Goal: Navigation & Orientation: Find specific page/section

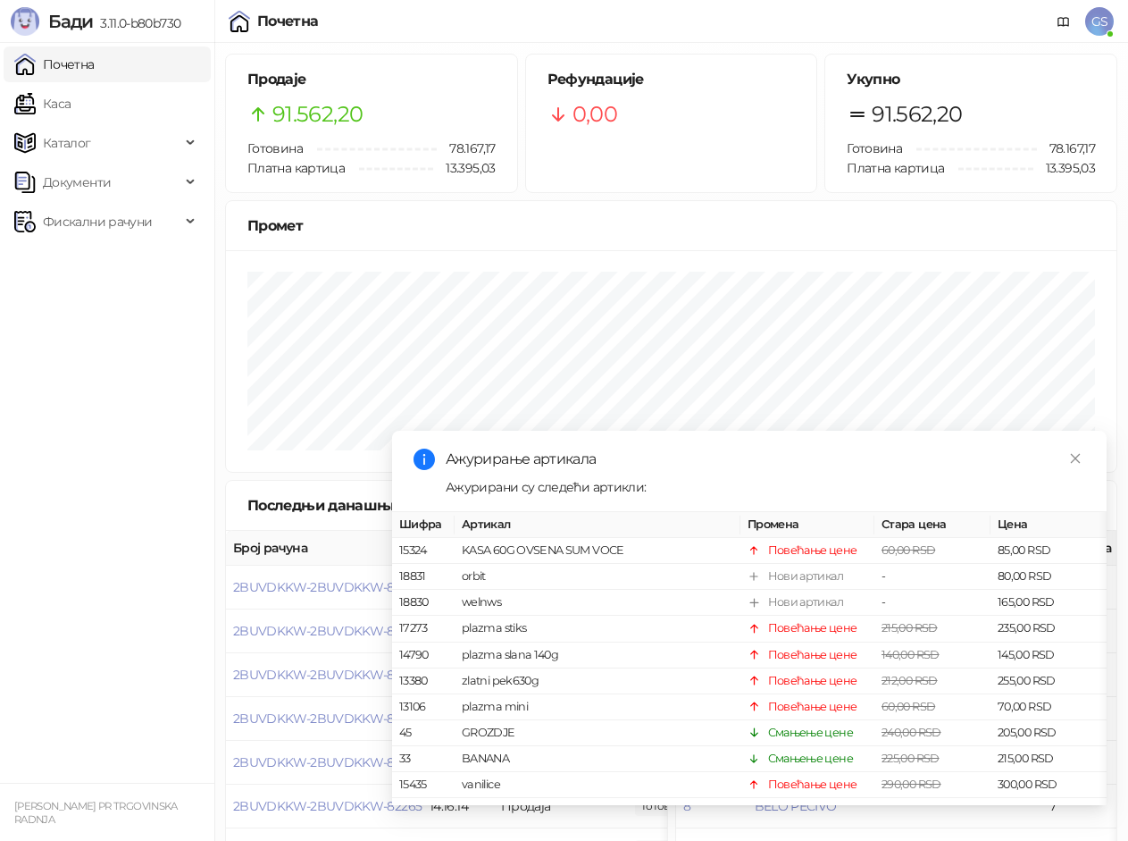
drag, startPoint x: 88, startPoint y: 96, endPoint x: 102, endPoint y: 54, distance: 44.1
click at [71, 96] on link "Каса" at bounding box center [42, 104] width 56 height 36
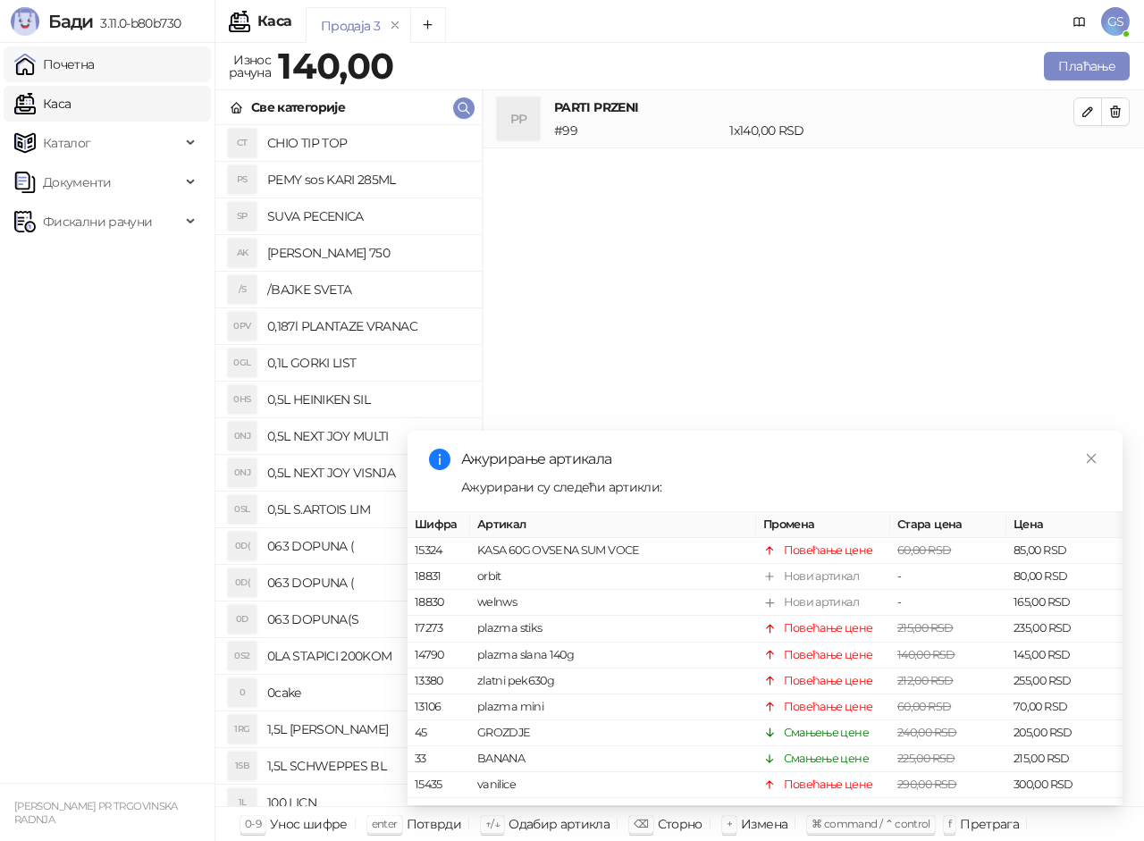
drag, startPoint x: 107, startPoint y: 66, endPoint x: 121, endPoint y: 66, distance: 13.4
click at [95, 66] on link "Почетна" at bounding box center [54, 64] width 80 height 36
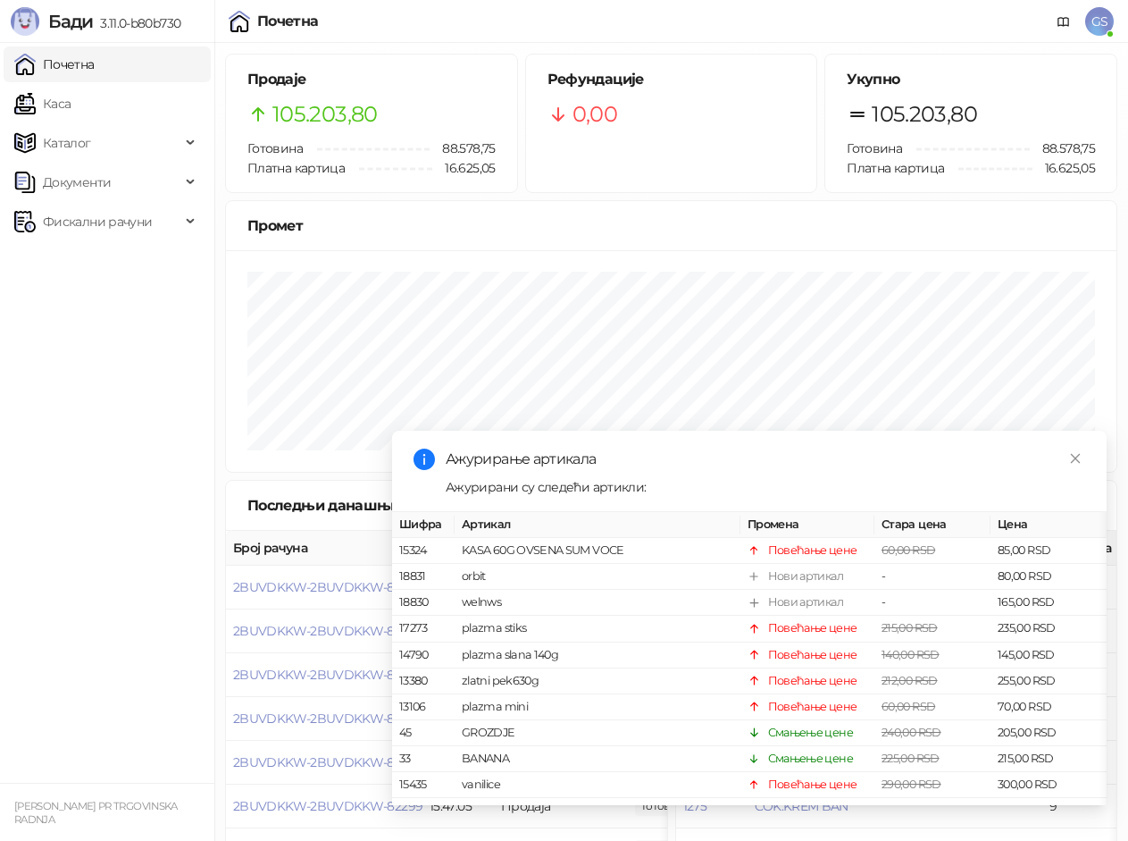
click at [88, 58] on link "Почетна" at bounding box center [54, 64] width 80 height 36
click at [71, 105] on link "Каса" at bounding box center [42, 104] width 56 height 36
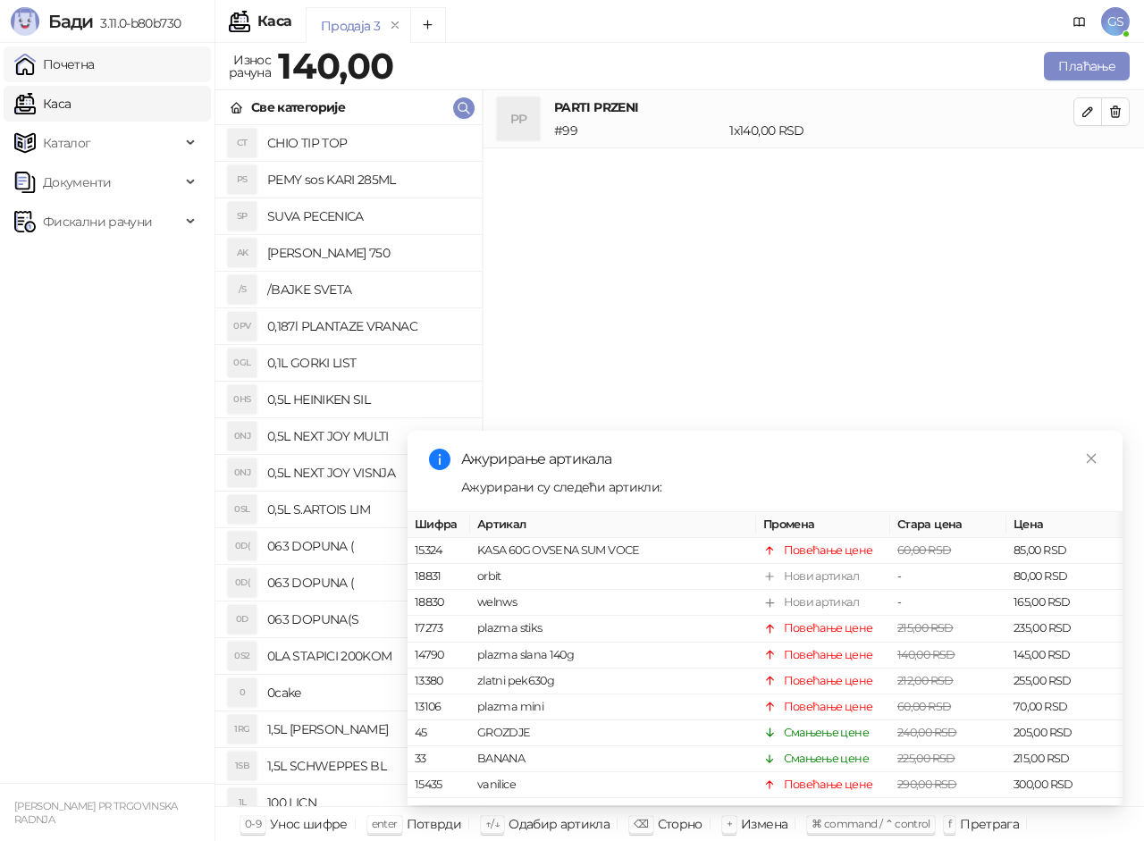
click at [71, 67] on link "Почетна" at bounding box center [54, 64] width 80 height 36
